Goal: Transaction & Acquisition: Purchase product/service

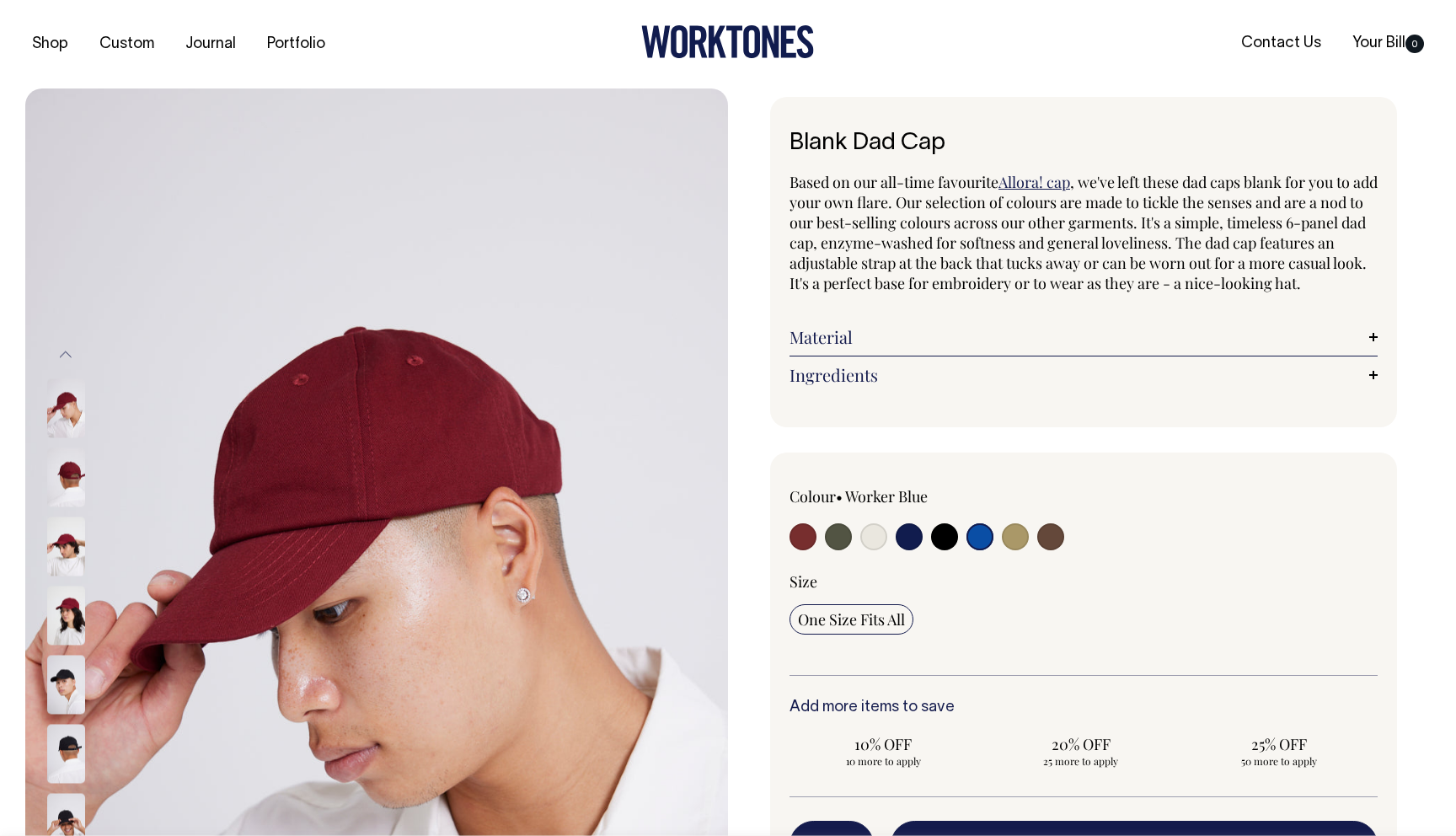
click at [869, 550] on input "radio" at bounding box center [874, 537] width 27 height 27
radio input "true"
select select "Natural"
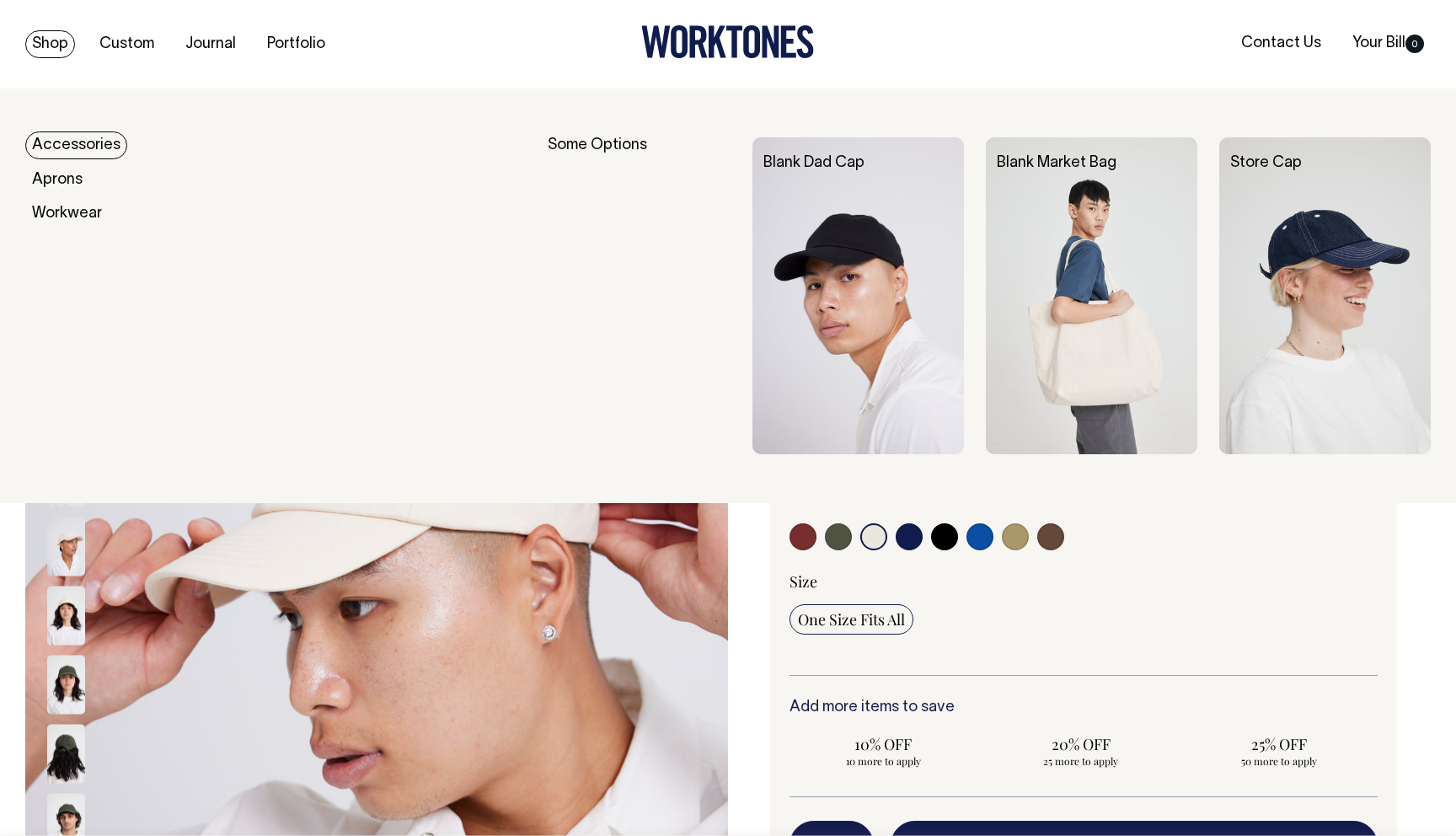
click at [63, 143] on link "Accessories" at bounding box center [76, 146] width 102 height 28
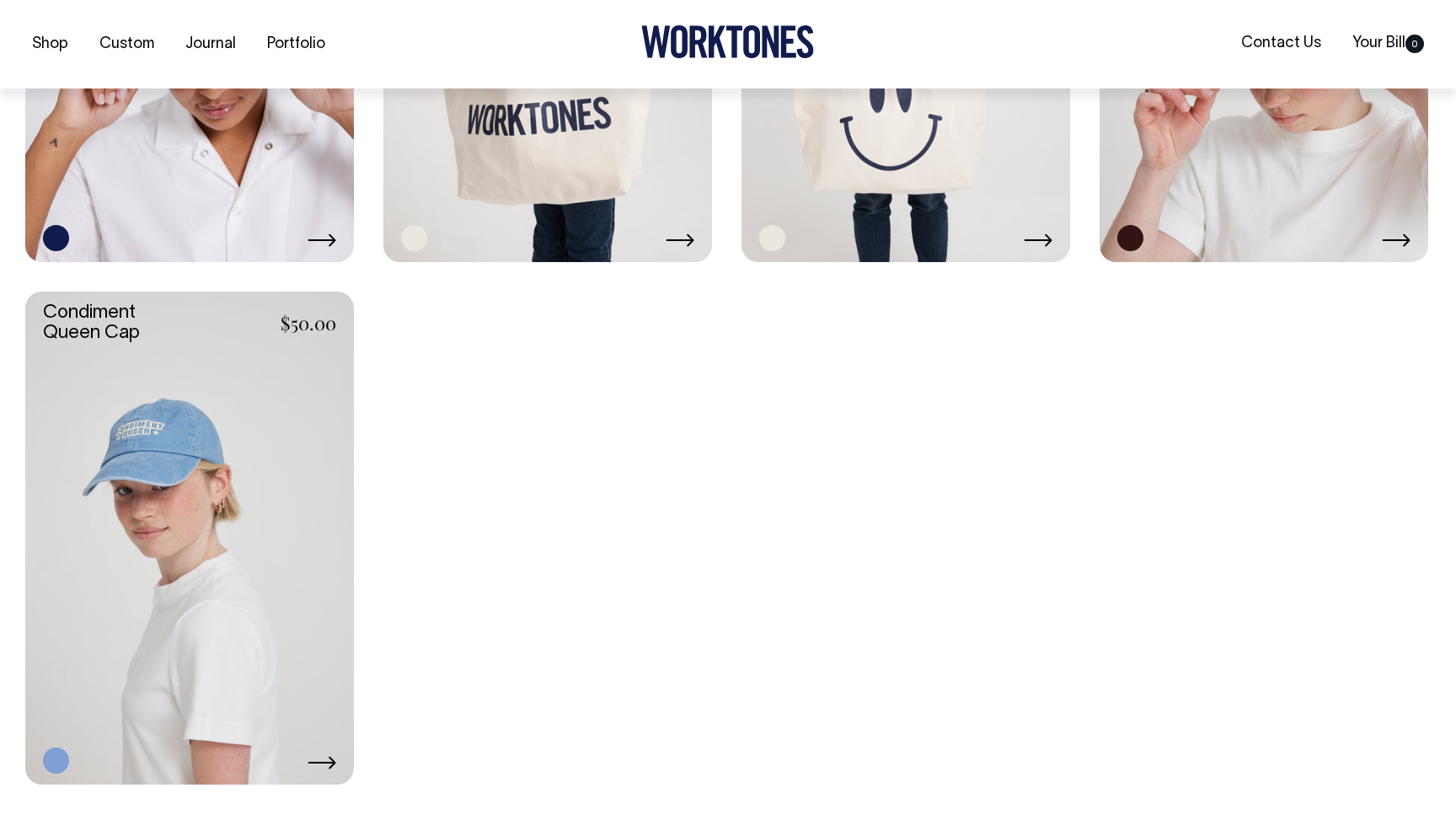
scroll to position [1795, 0]
